Goal: Browse casually

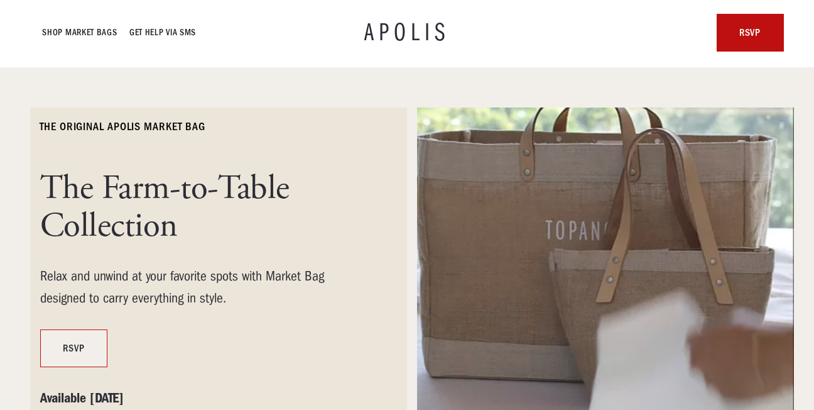
click at [71, 349] on link "RSVP" at bounding box center [73, 348] width 67 height 38
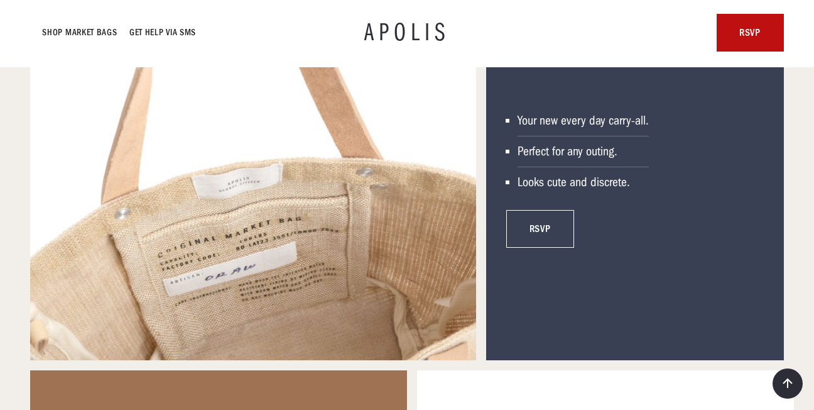
scroll to position [1445, 0]
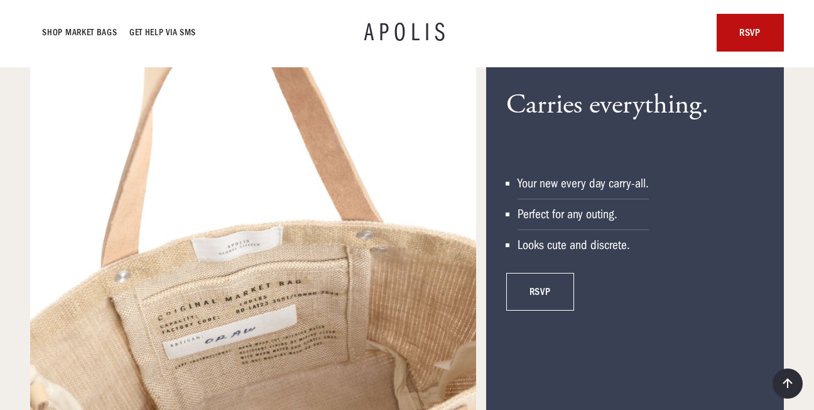
click at [577, 187] on div "Your new every day carry-all." at bounding box center [583, 183] width 131 height 15
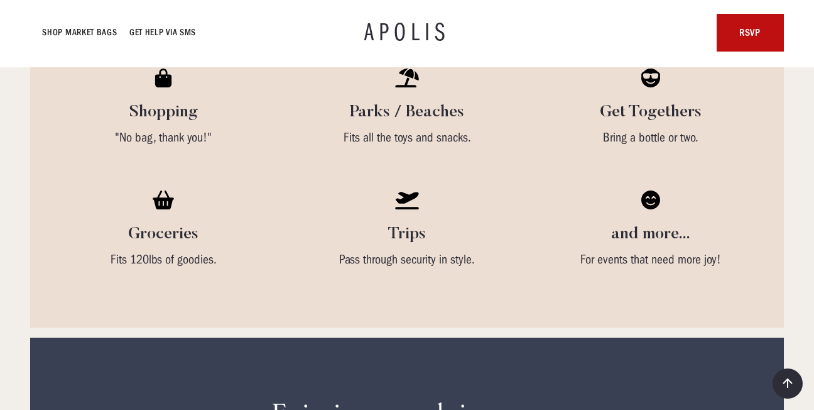
scroll to position [2764, 0]
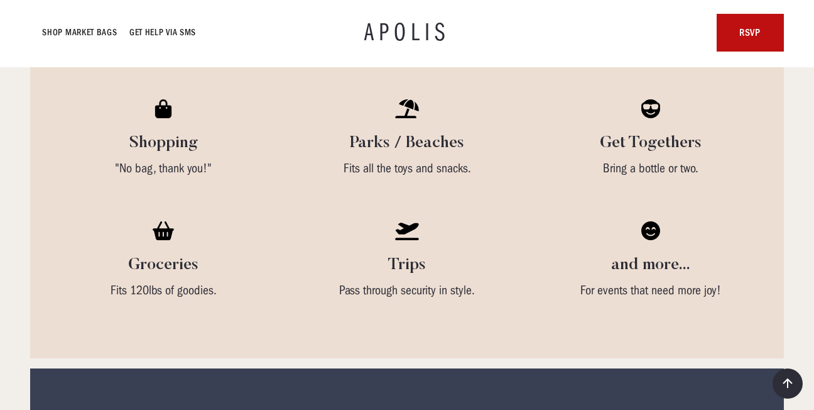
click at [408, 265] on h4 "Trips" at bounding box center [407, 265] width 38 height 20
click at [391, 145] on h4 "Parks / Beaches" at bounding box center [407, 143] width 114 height 20
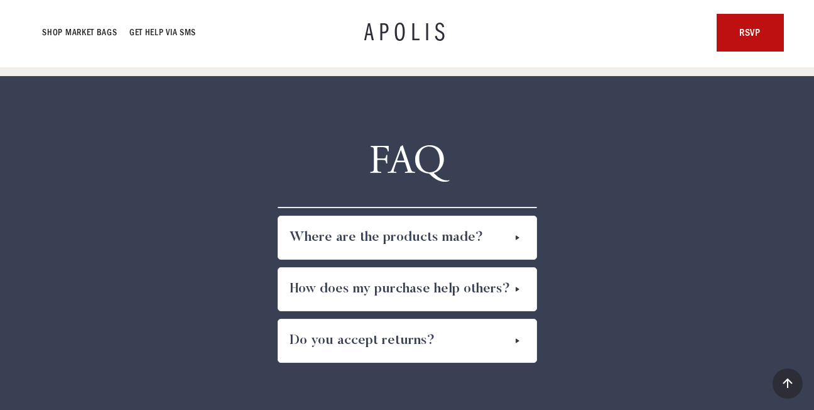
scroll to position [6344, 0]
